Goal: Task Accomplishment & Management: Manage account settings

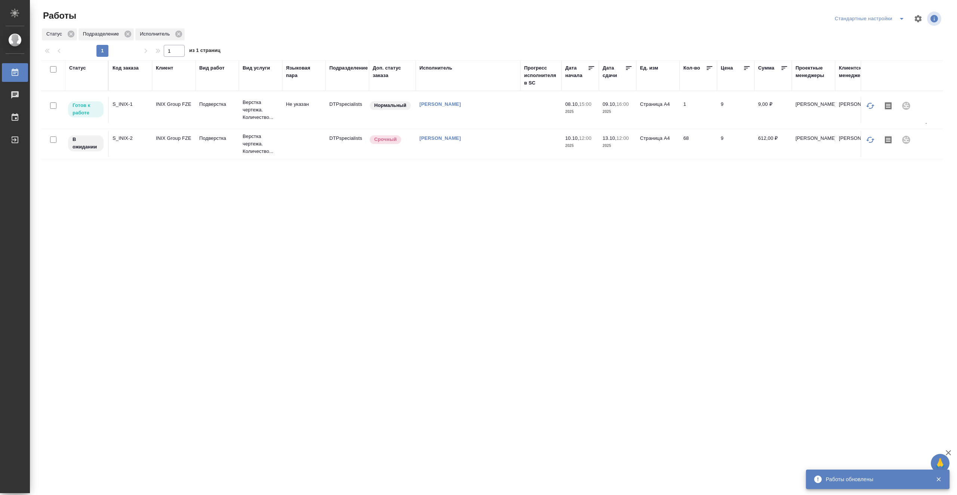
click at [507, 113] on td "[PERSON_NAME]" at bounding box center [468, 110] width 105 height 26
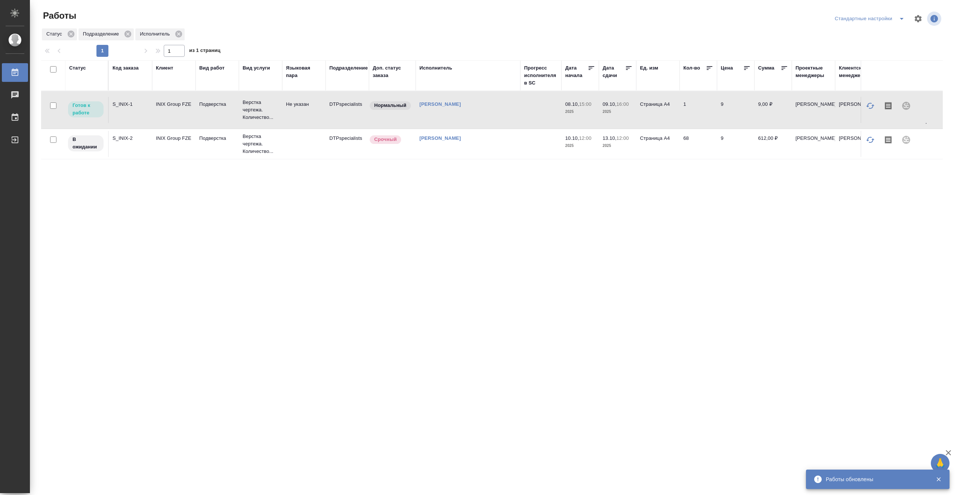
click at [507, 113] on td "[PERSON_NAME]" at bounding box center [468, 110] width 105 height 26
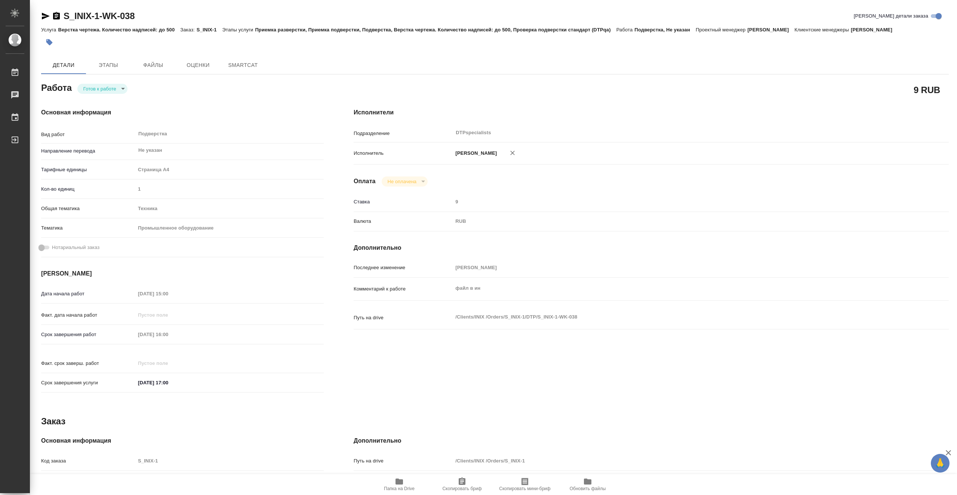
type textarea "x"
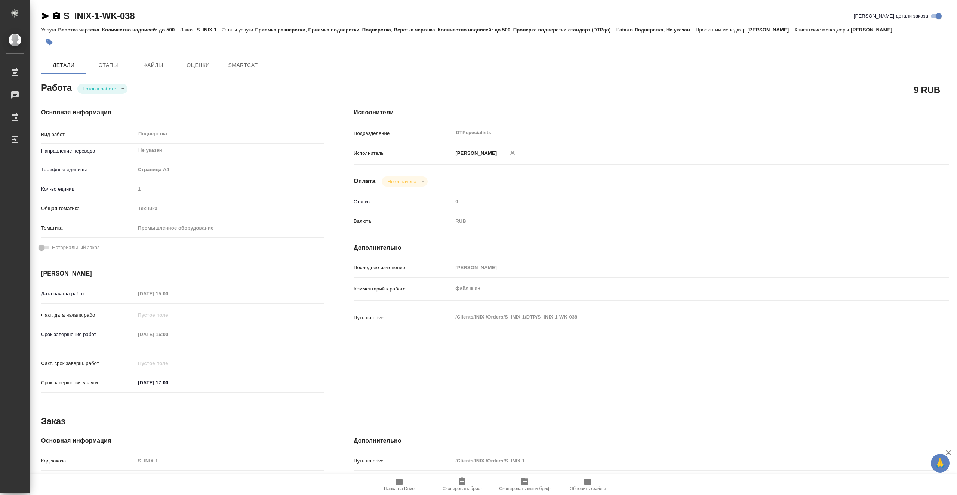
type textarea "x"
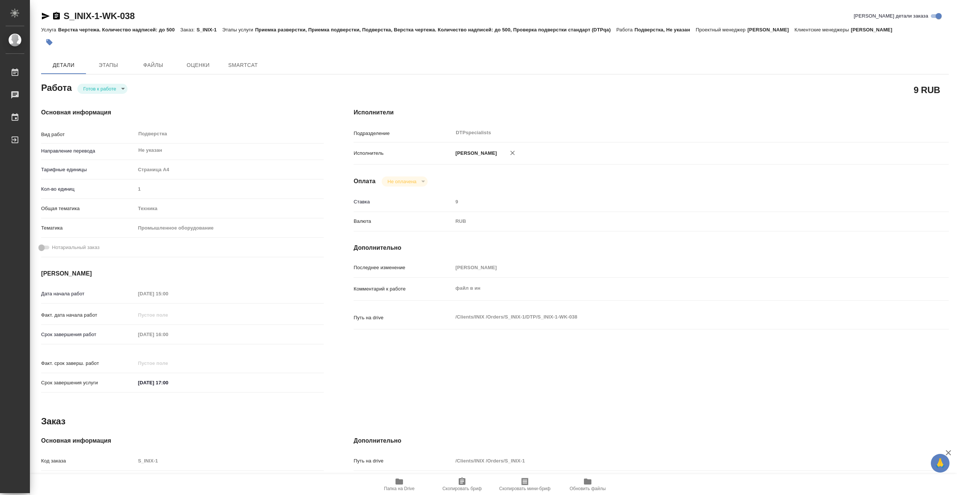
type textarea "x"
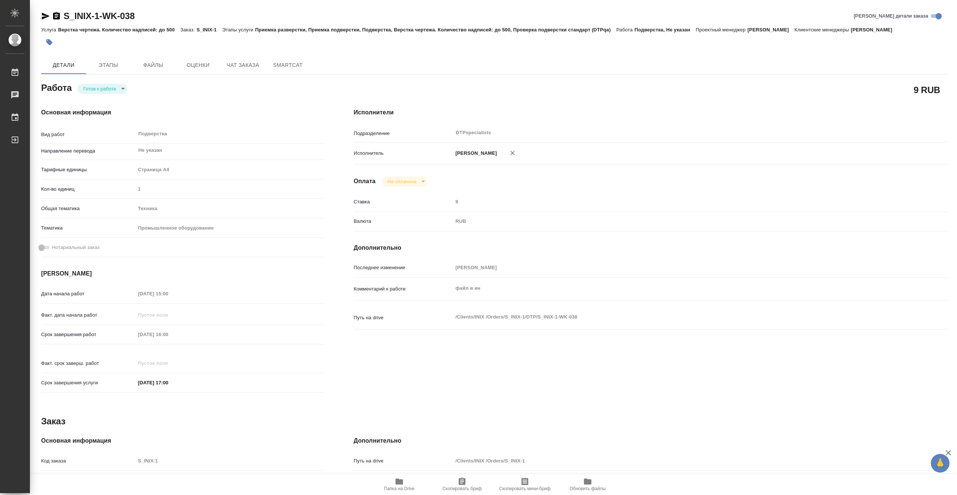
type textarea "x"
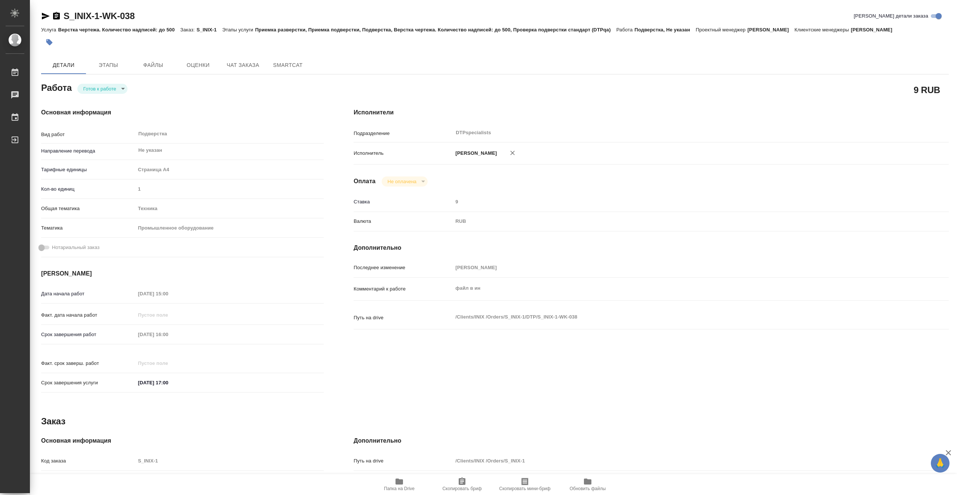
type textarea "x"
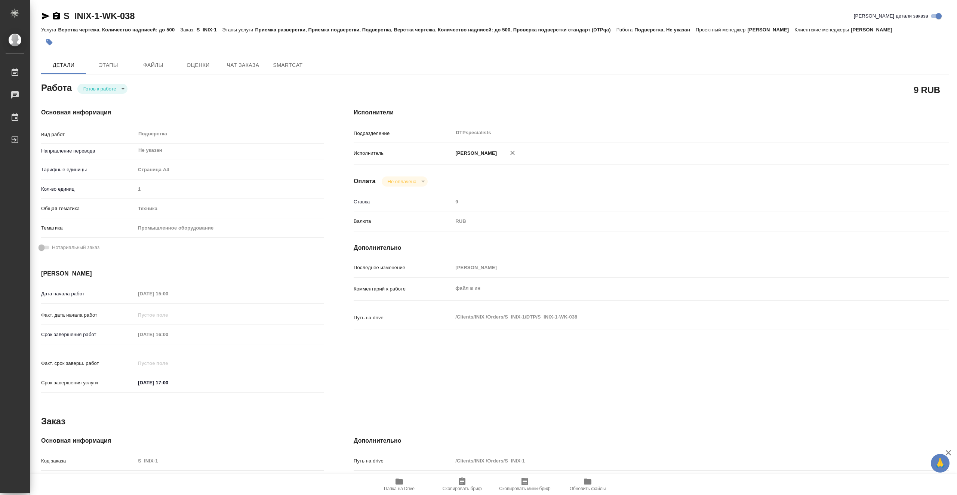
click at [118, 89] on body "🙏 .cls-1 fill:#fff; AWATERA Vasiutchenko Aleksandr Работы 0 Чаты График Выйти S…" at bounding box center [478, 247] width 957 height 495
click at [117, 90] on li "В работе" at bounding box center [102, 88] width 50 height 13
type textarea "x"
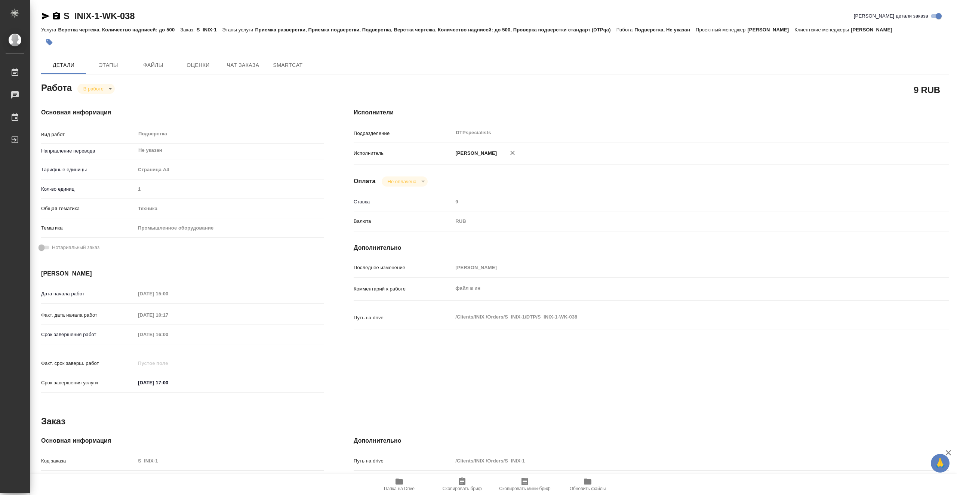
type textarea "x"
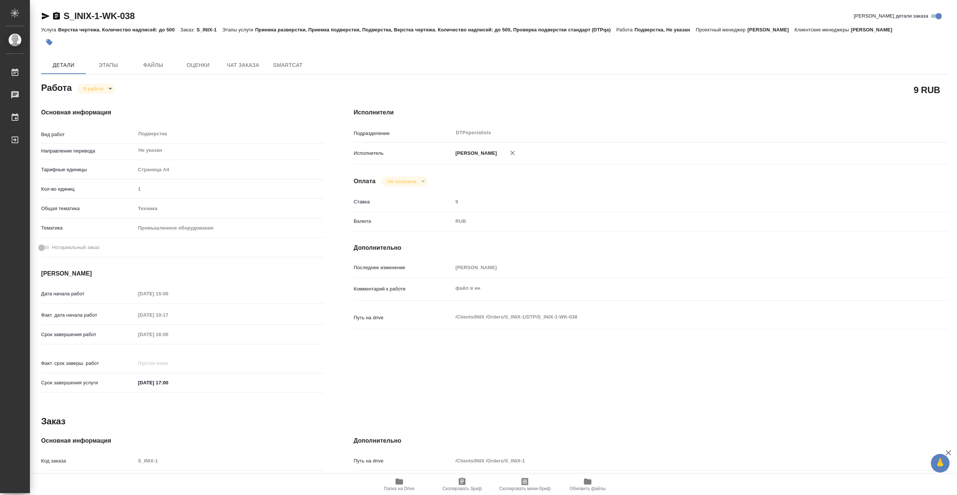
type textarea "x"
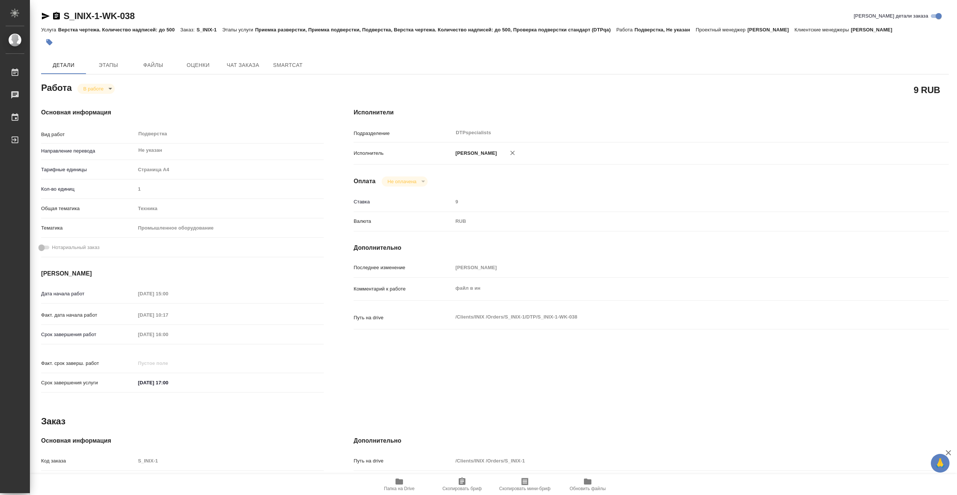
type textarea "x"
